Goal: Complete application form: Complete application form

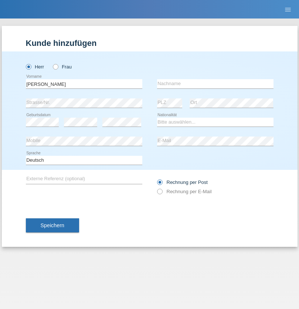
type input "Jonathan"
click at [215, 84] on input "text" at bounding box center [215, 83] width 116 height 9
type input "Bezzola"
select select "CH"
radio input "true"
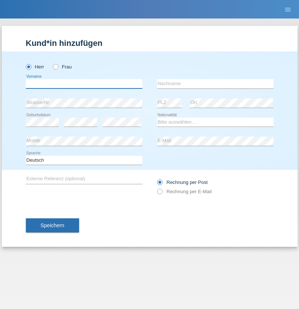
click at [84, 84] on input "text" at bounding box center [84, 83] width 116 height 9
type input "Yasser"
click at [215, 84] on input "text" at bounding box center [215, 83] width 116 height 9
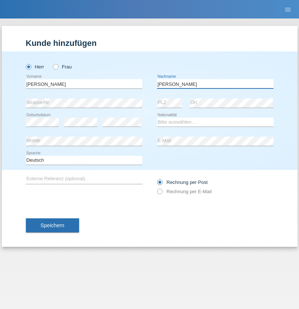
type input "Hostettler"
select select "CH"
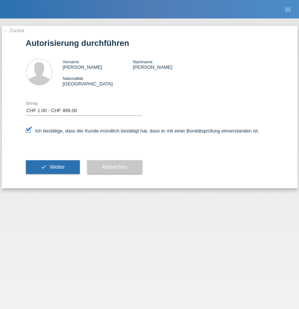
select select "1"
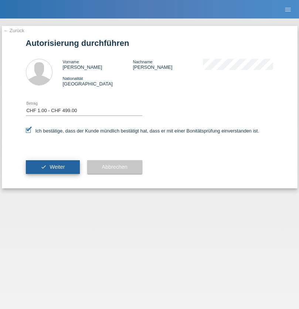
click at [53, 167] on span "Weiter" at bounding box center [57, 167] width 15 height 6
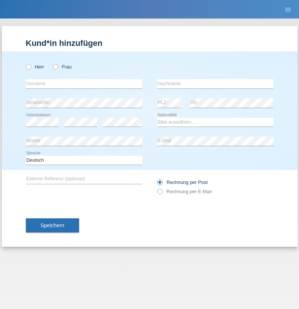
radio input "true"
click at [84, 84] on input "text" at bounding box center [84, 83] width 116 height 9
type input "[PERSON_NAME]"
click at [215, 84] on input "text" at bounding box center [215, 83] width 116 height 9
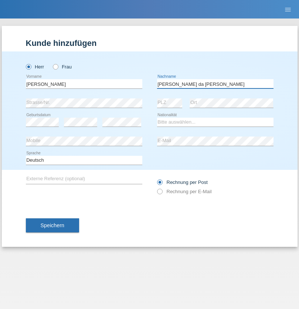
type input "macedo da Costa"
select select "PT"
select select "C"
select select "07"
select select "04"
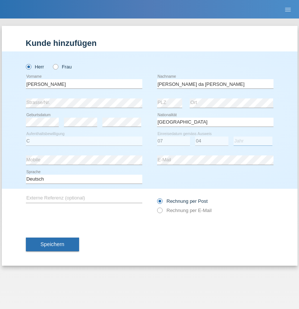
select select "1992"
